Goal: Communication & Community: Answer question/provide support

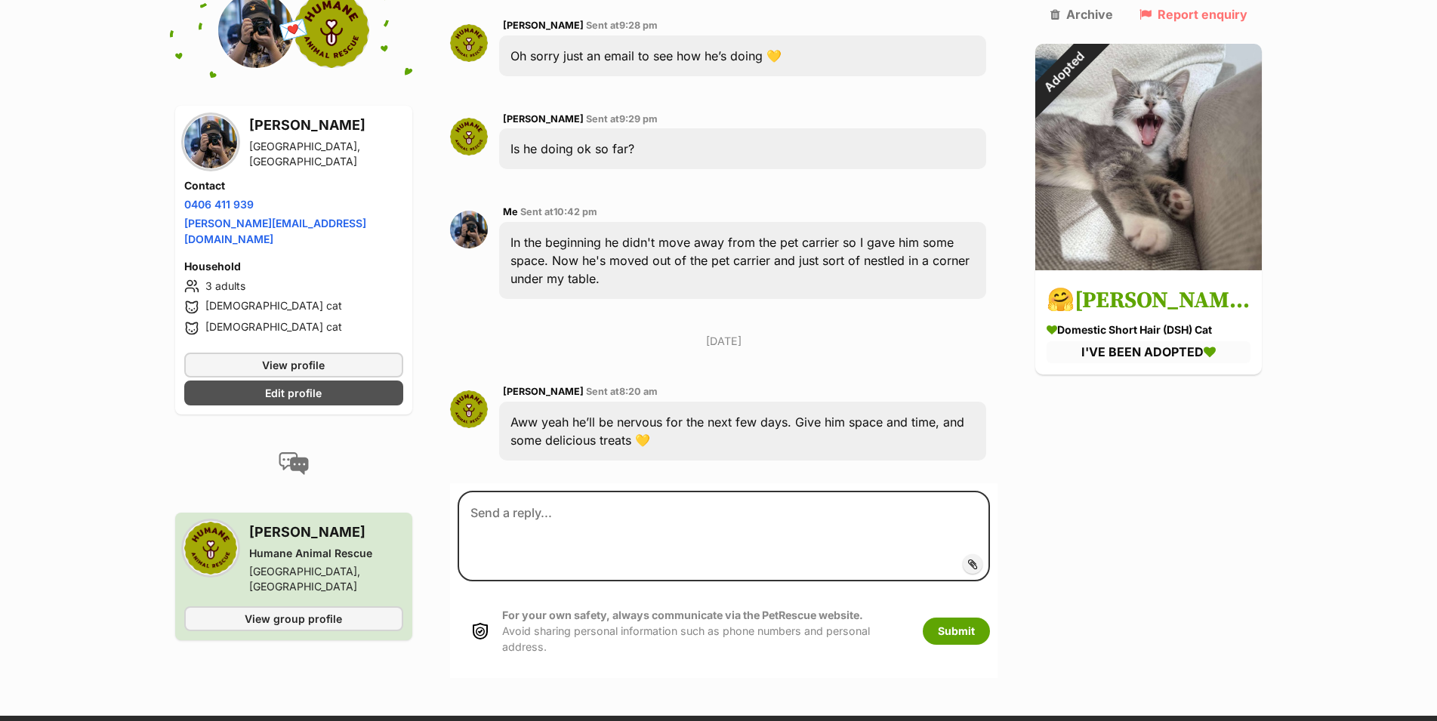
scroll to position [3929, 0]
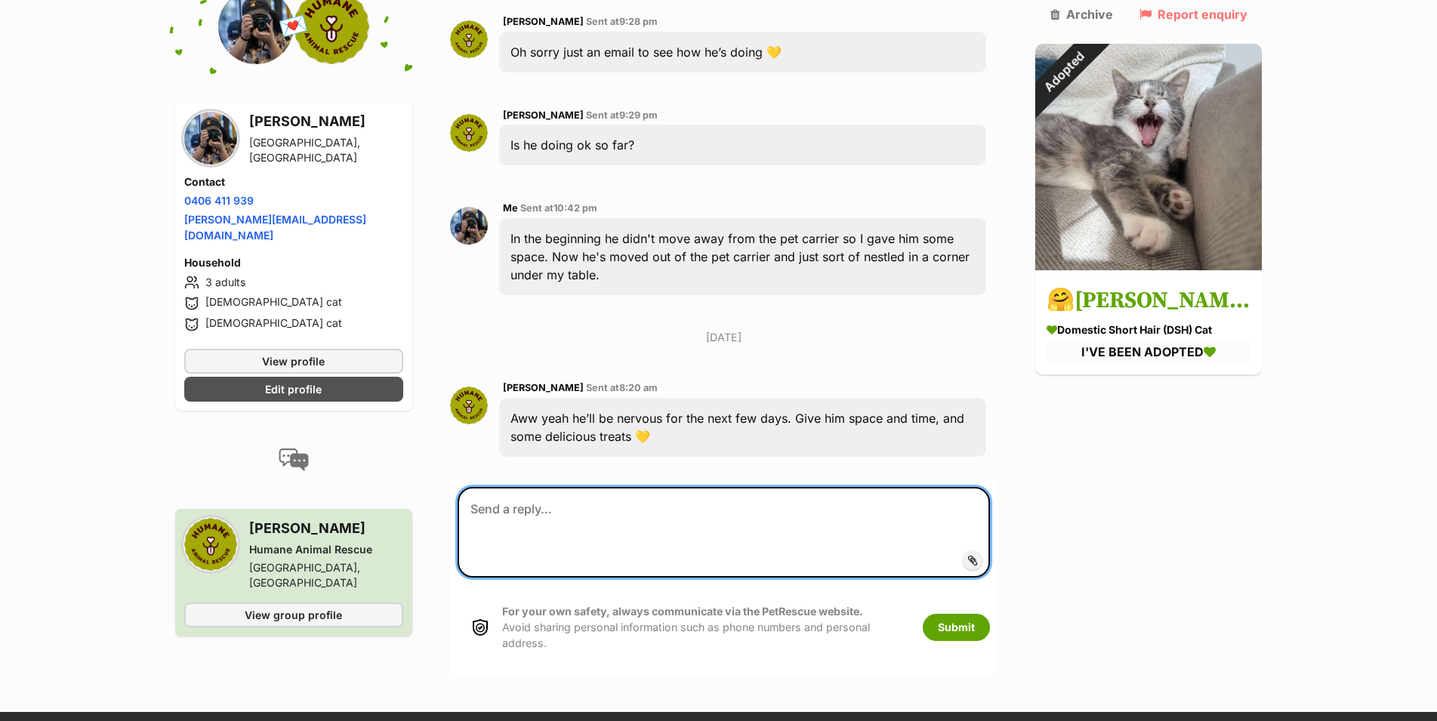
click at [614, 487] on textarea at bounding box center [724, 532] width 533 height 91
drag, startPoint x: 728, startPoint y: 449, endPoint x: 172, endPoint y: 452, distance: 555.7
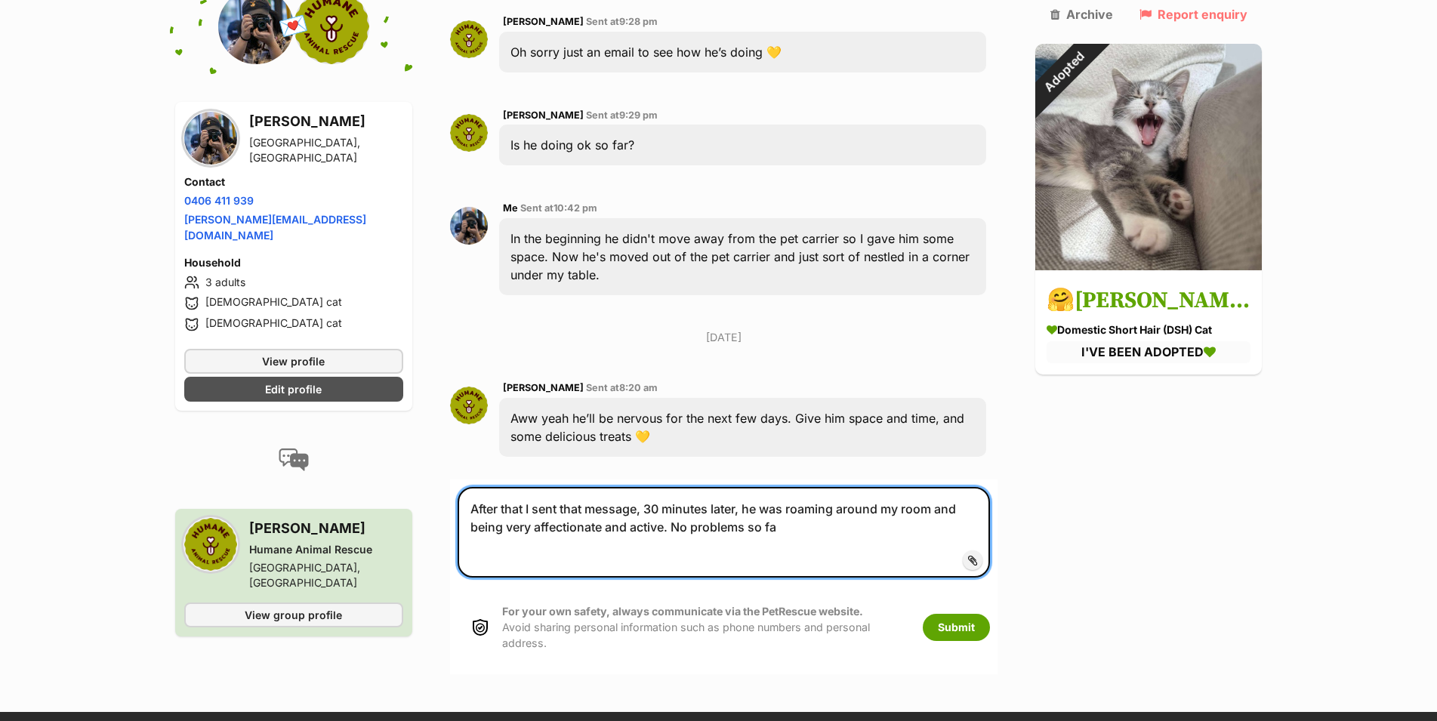
type textarea "After that I sent that message, 30 minutes later, he was roaming around my room…"
click at [789, 487] on textarea "After that I sent that message, 30 minutes later, he was roaming around my room…" at bounding box center [724, 532] width 533 height 91
click at [650, 487] on textarea "After that I sent that message, 30 minutes later, he was roaming around my room…" at bounding box center [724, 532] width 533 height 91
click at [709, 487] on textarea "After that I sent that message last night, 30 minutes later, he was roaming aro…" at bounding box center [724, 532] width 533 height 91
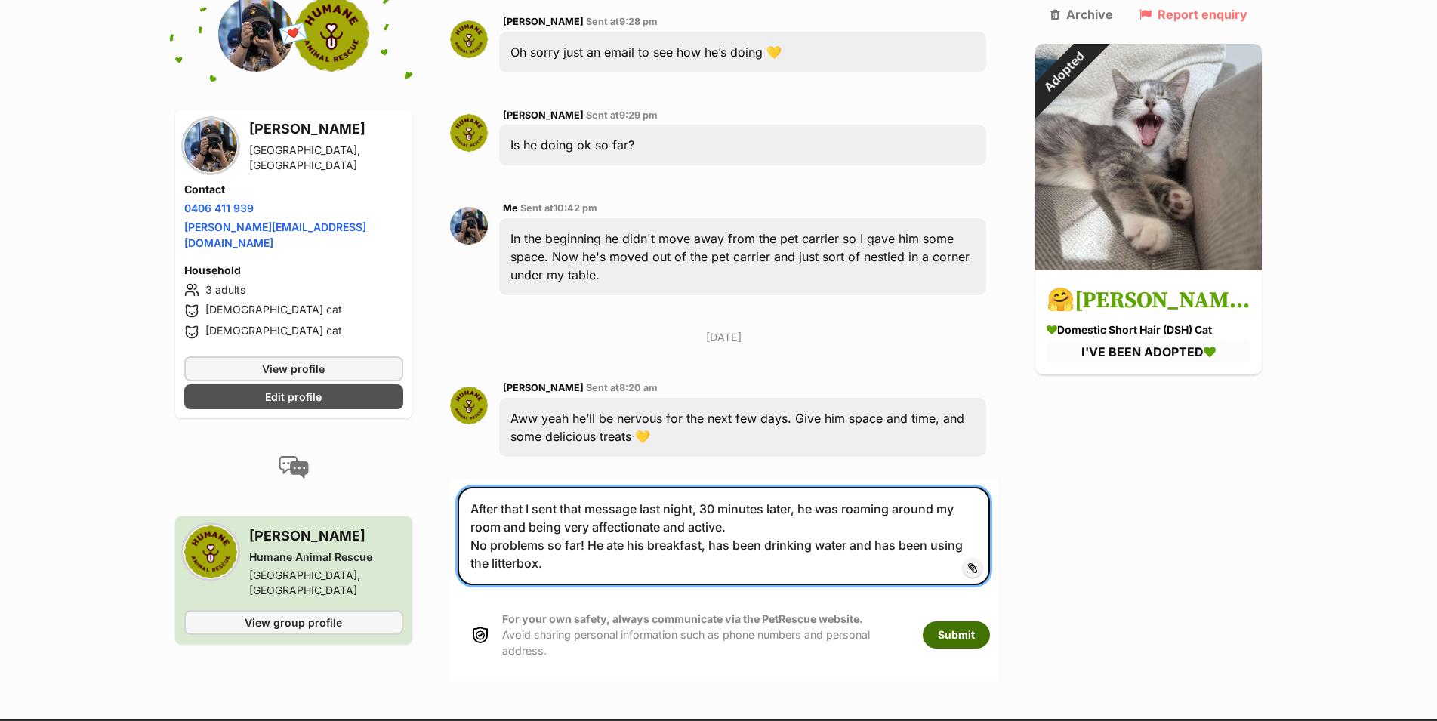
type textarea "After that I sent that message last night, 30 minutes later, he was roaming aro…"
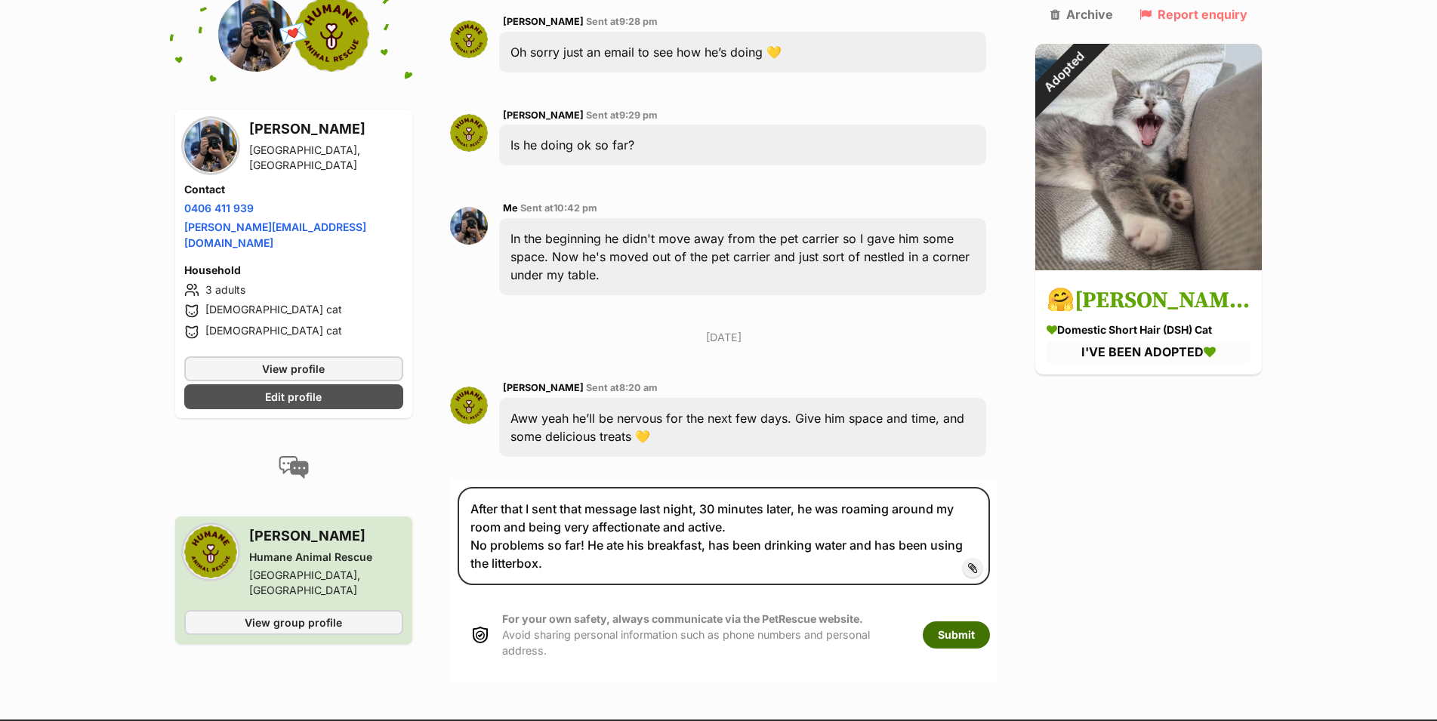
click at [990, 621] on button "Submit" at bounding box center [956, 634] width 67 height 27
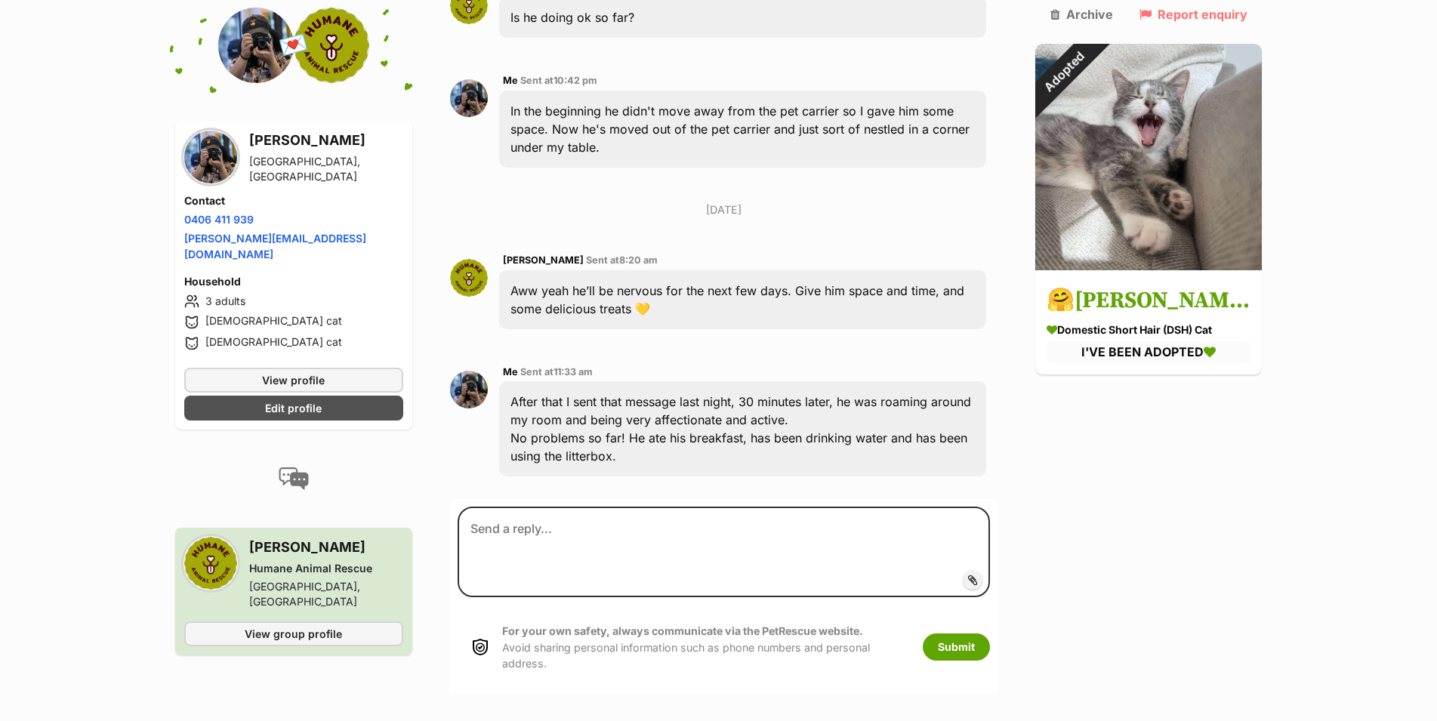
scroll to position [4058, 0]
